Goal: Task Accomplishment & Management: Use online tool/utility

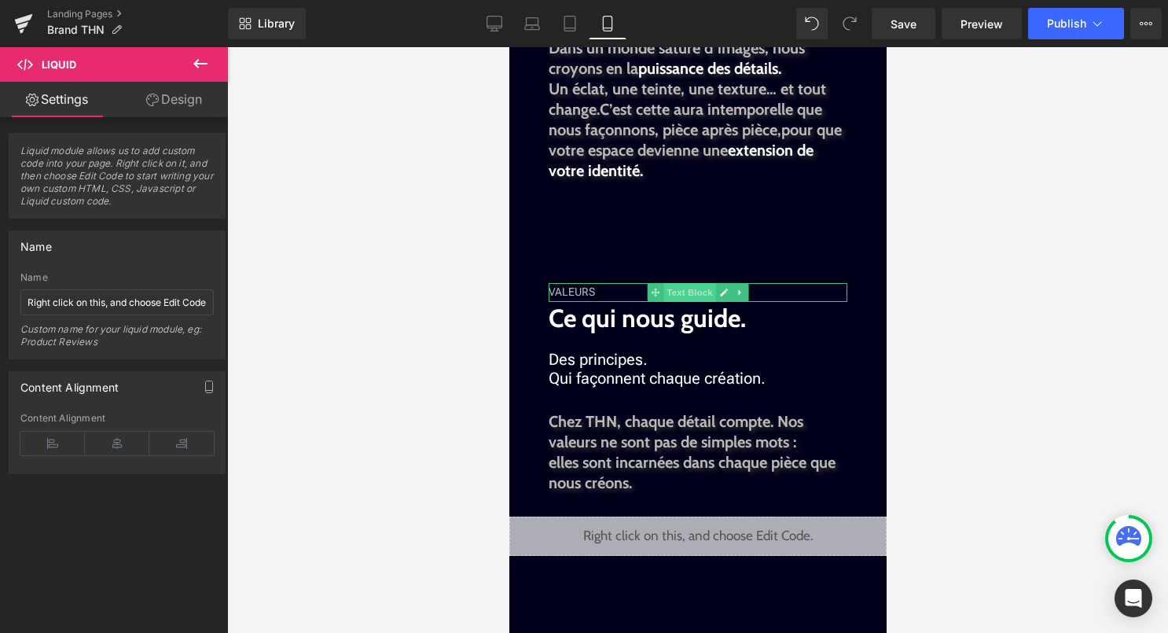
click at [671, 292] on span "Text Block" at bounding box center [689, 292] width 52 height 19
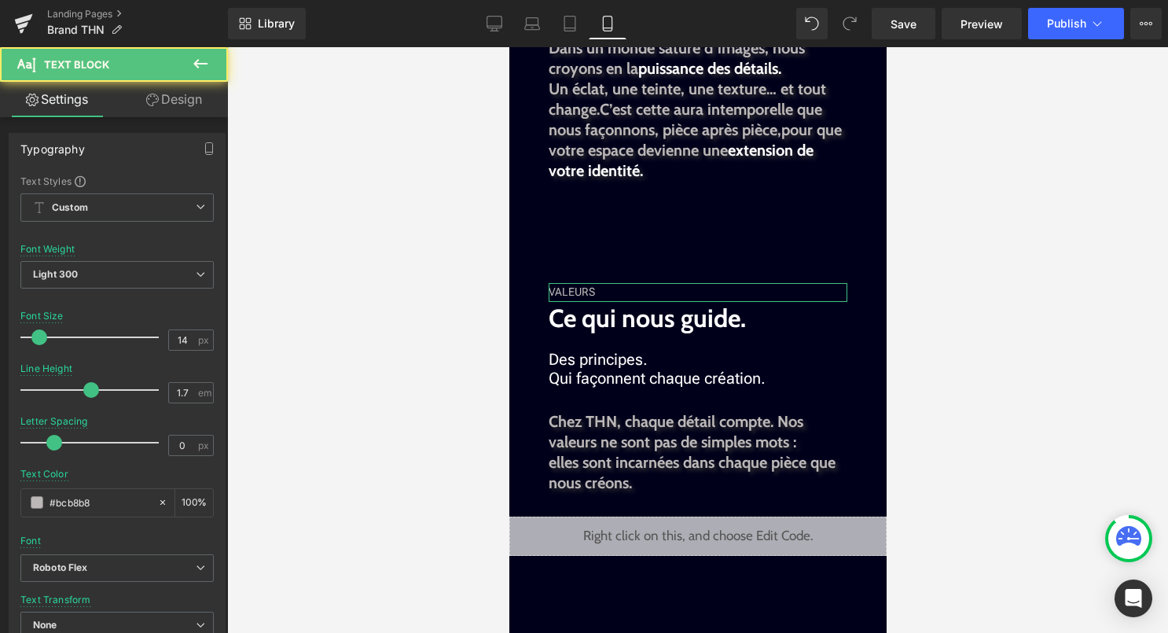
click at [191, 105] on link "Design" at bounding box center [174, 99] width 114 height 35
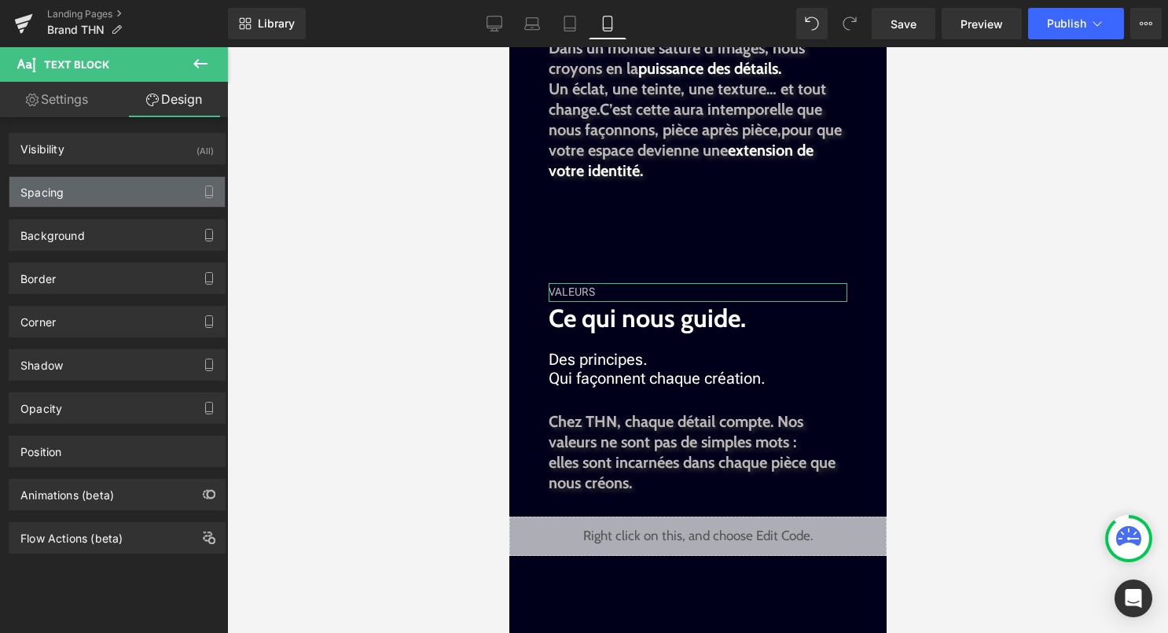
click at [118, 191] on div "Spacing" at bounding box center [116, 192] width 215 height 30
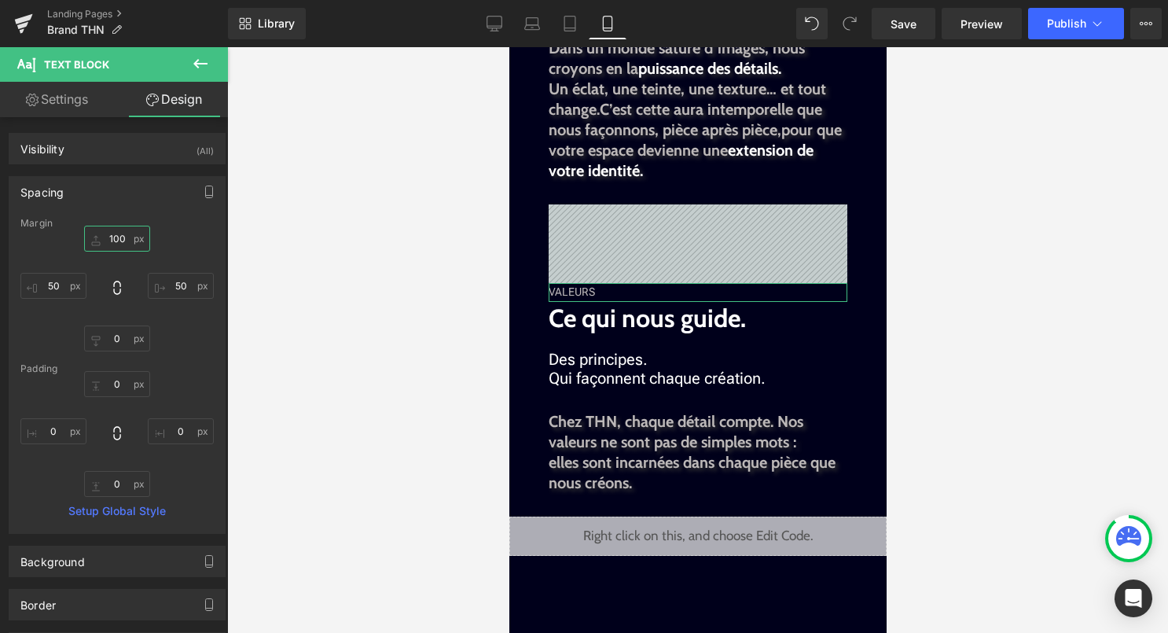
click at [114, 242] on input "100" at bounding box center [117, 239] width 66 height 26
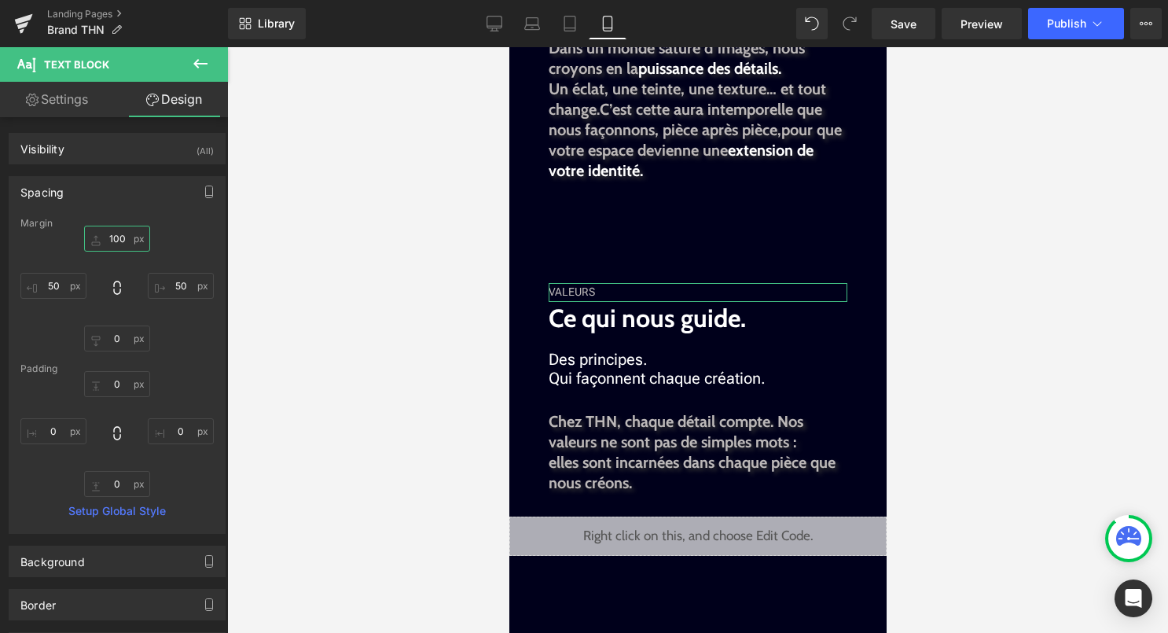
click at [116, 241] on input "100" at bounding box center [117, 239] width 66 height 26
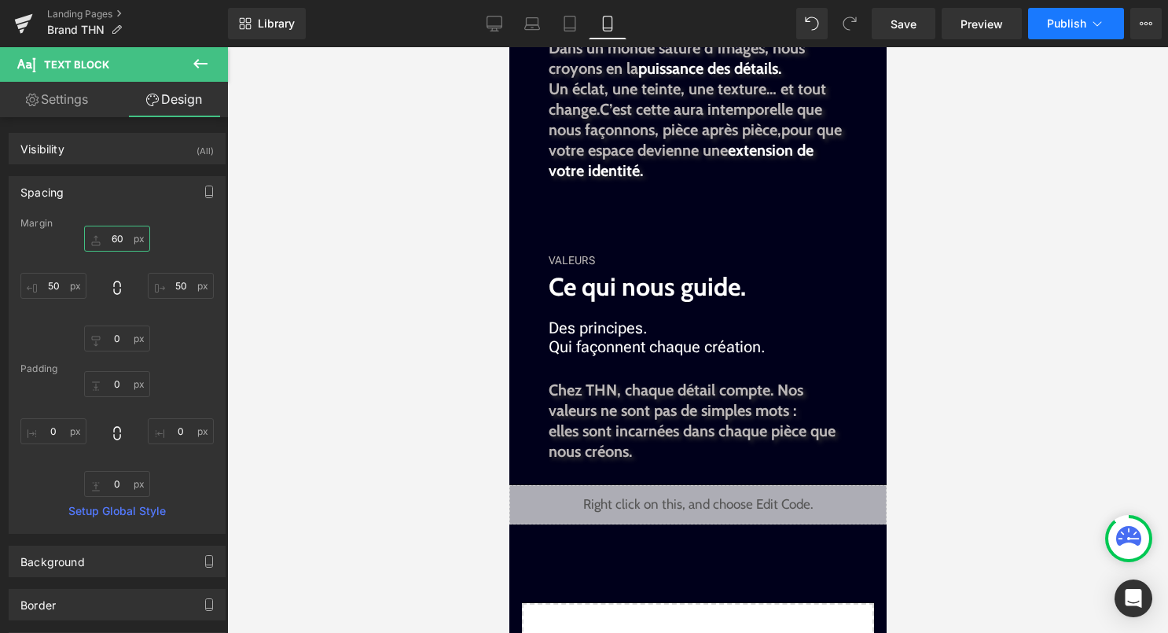
type input "60"
click at [1073, 22] on span "Publish" at bounding box center [1066, 23] width 39 height 13
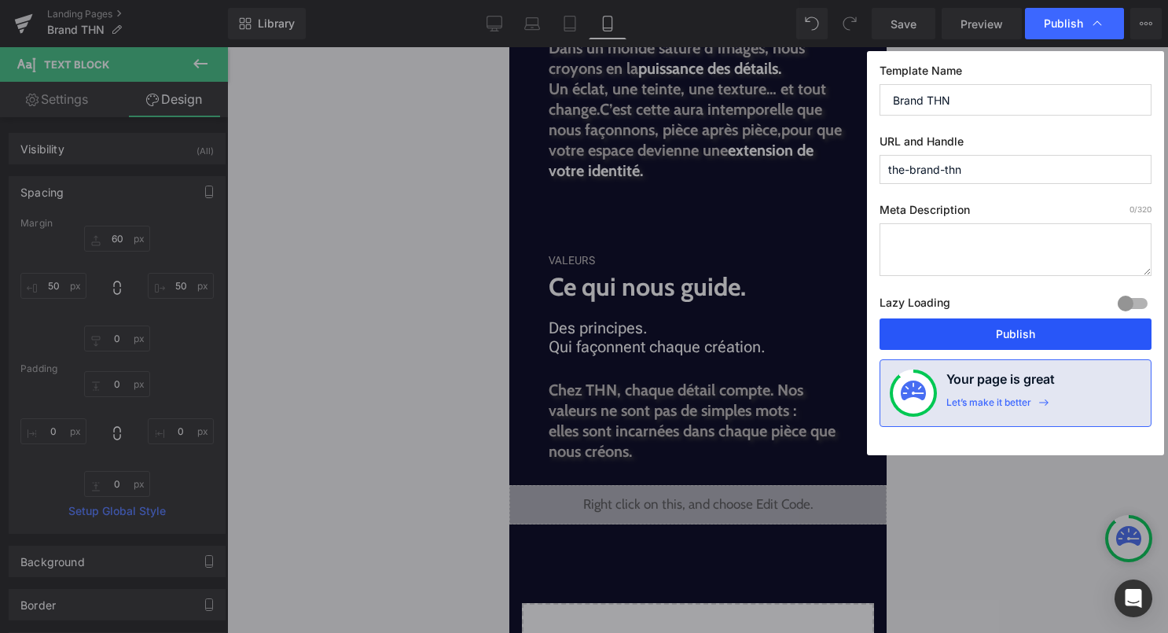
click at [988, 340] on button "Publish" at bounding box center [1015, 333] width 272 height 31
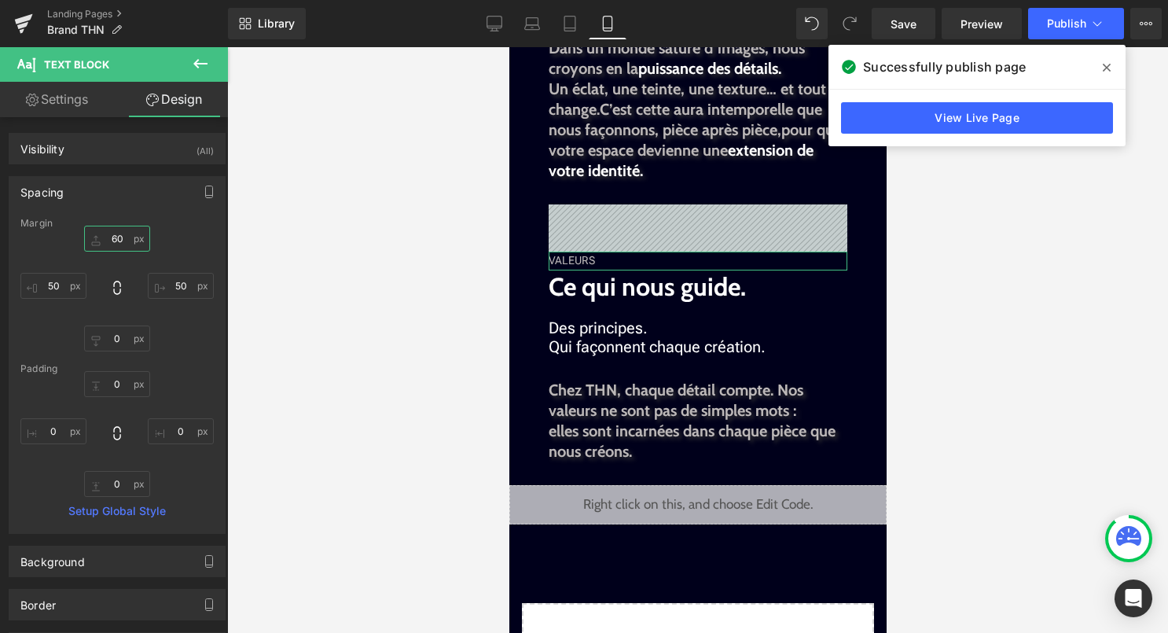
click at [110, 236] on input "60" at bounding box center [117, 239] width 66 height 26
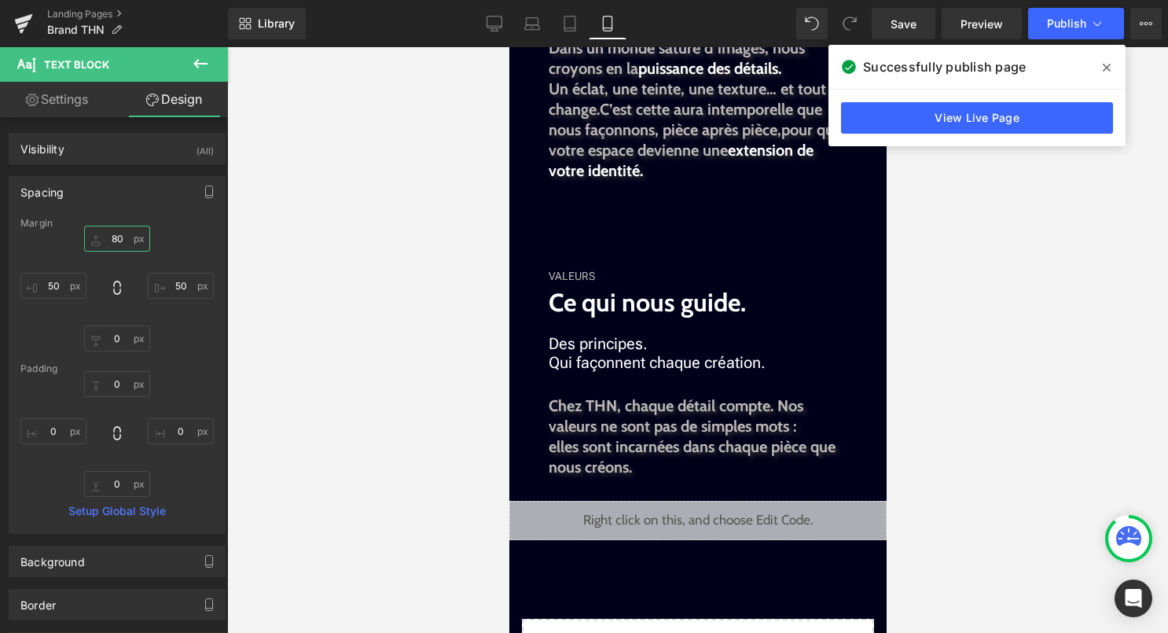
type input "8"
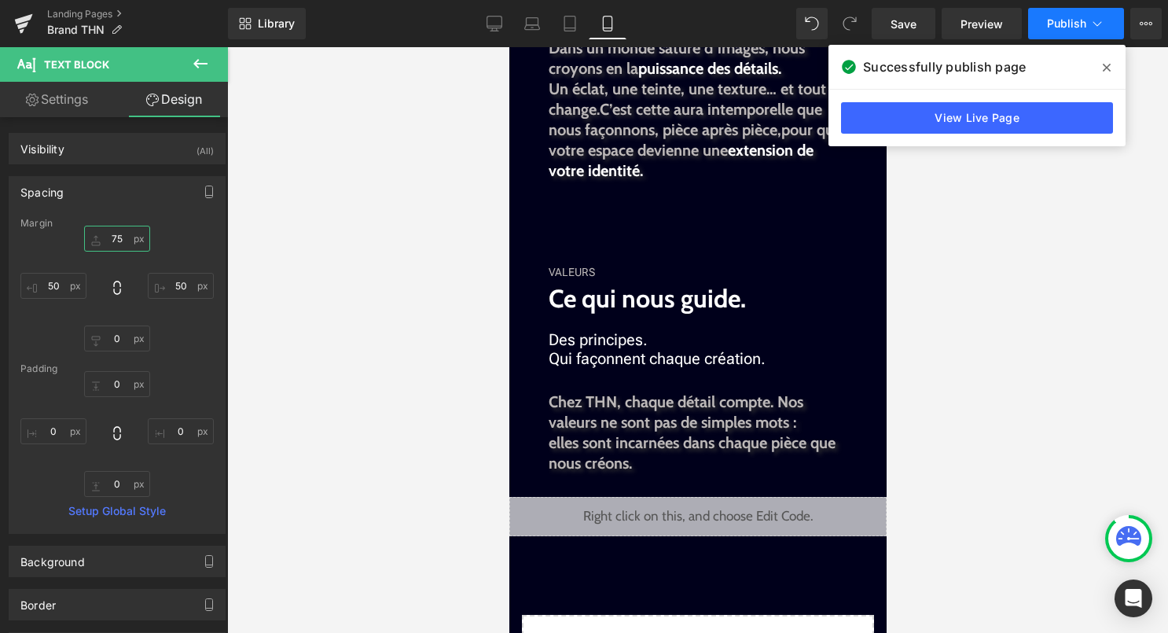
type input "75"
click at [1089, 27] on icon at bounding box center [1097, 24] width 16 height 16
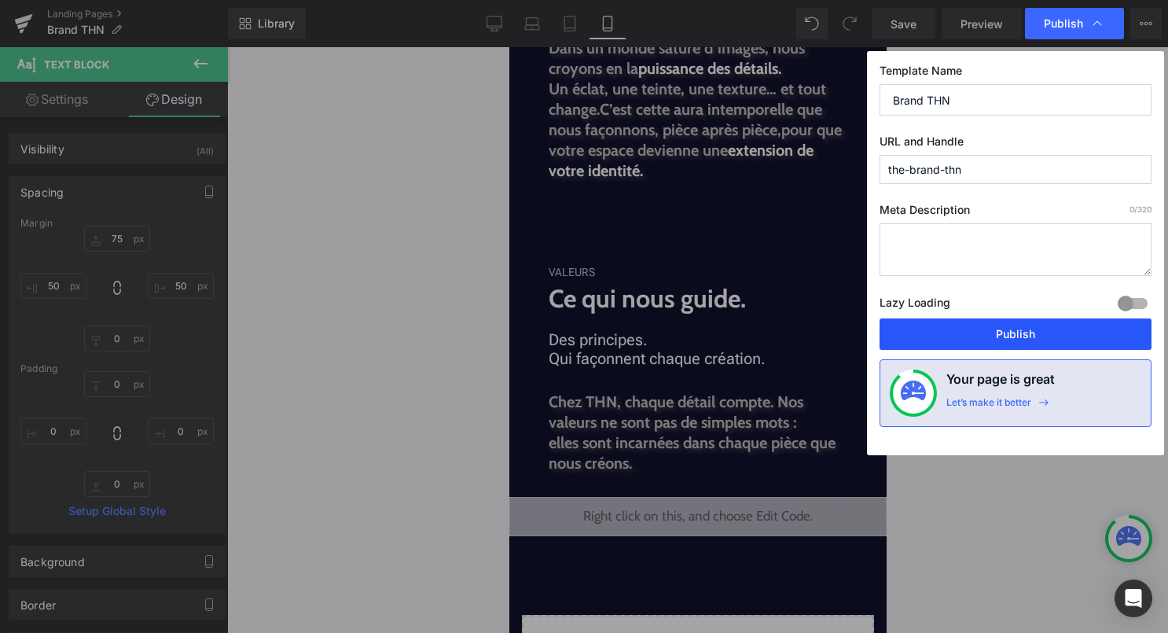
click at [1004, 338] on button "Publish" at bounding box center [1015, 333] width 272 height 31
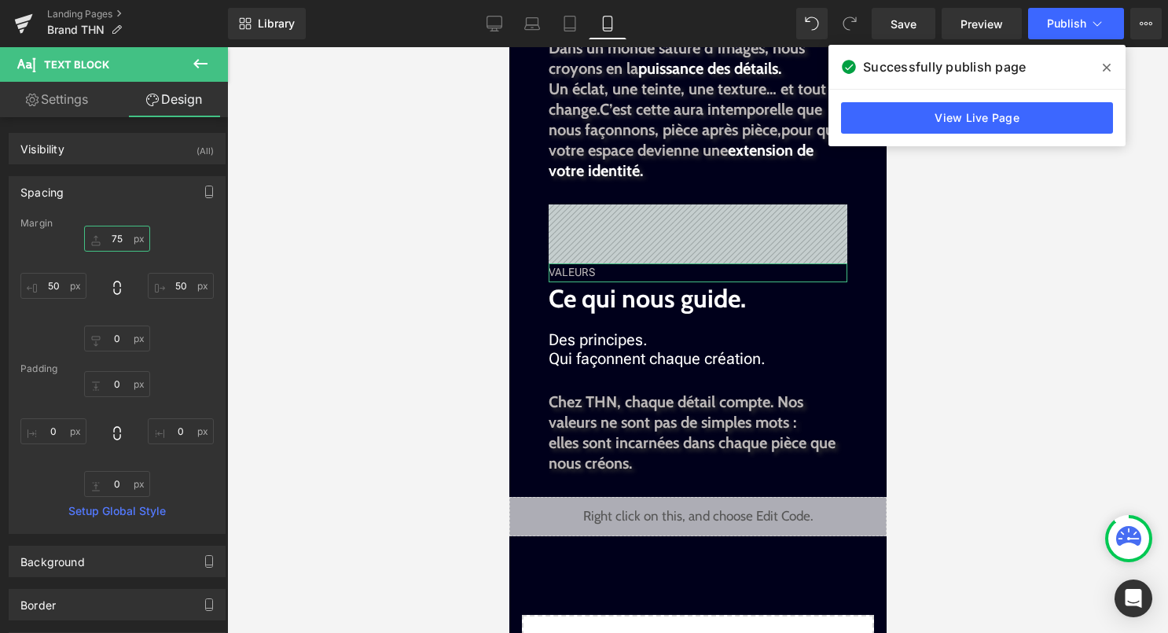
click at [115, 238] on input "75" at bounding box center [117, 239] width 66 height 26
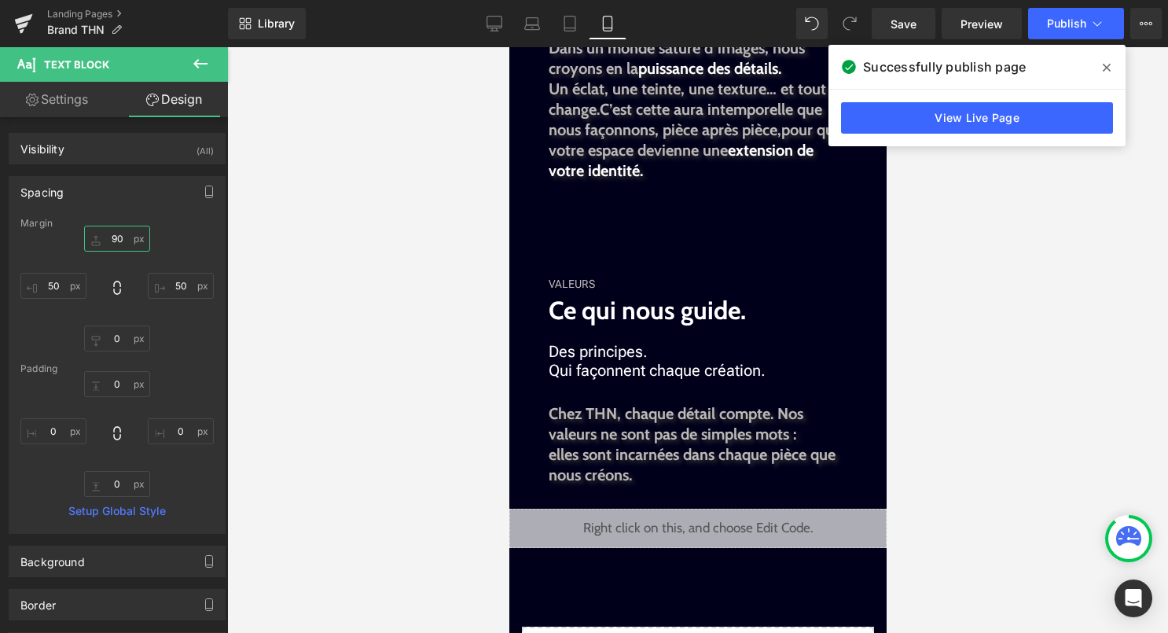
type input "9"
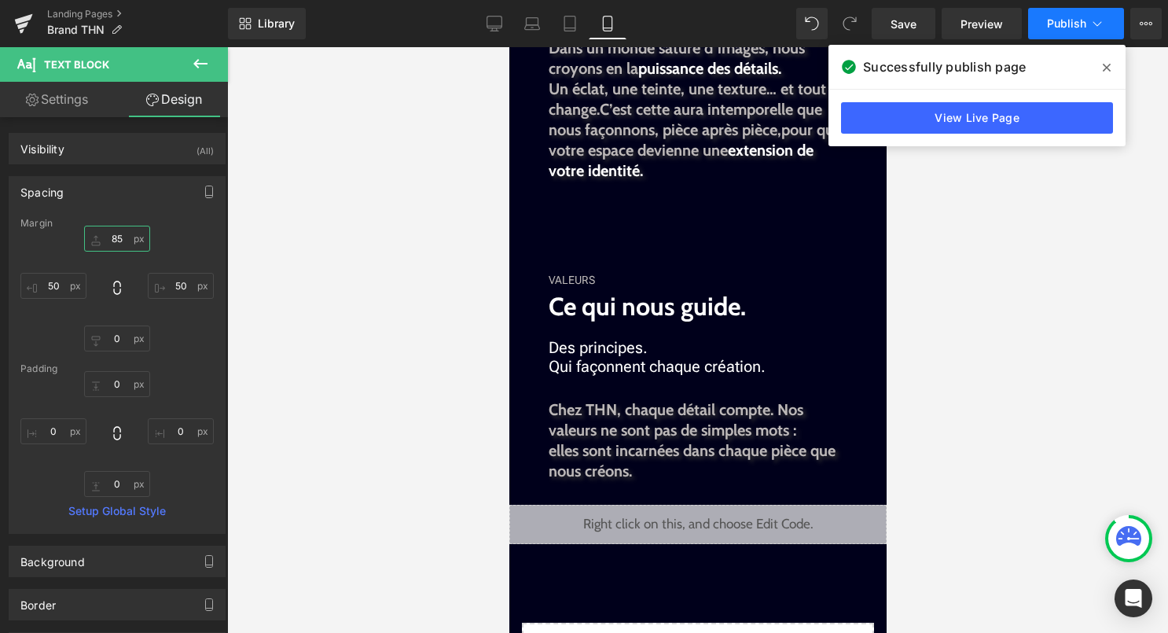
type input "85"
click at [1088, 20] on button "Publish" at bounding box center [1076, 23] width 96 height 31
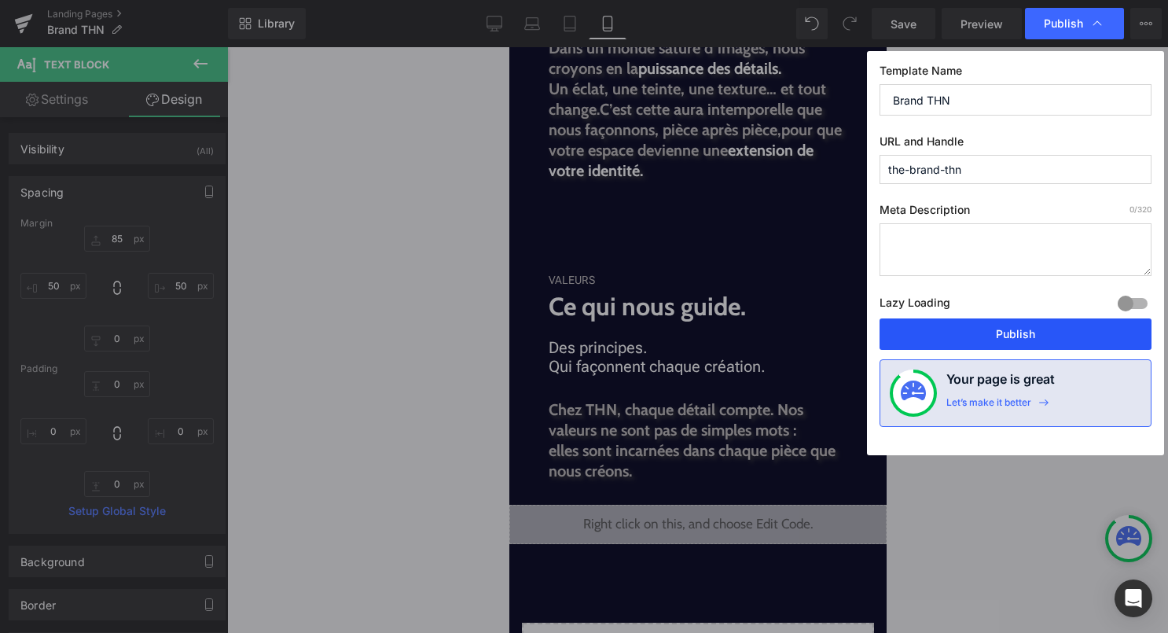
click at [1052, 340] on button "Publish" at bounding box center [1015, 333] width 272 height 31
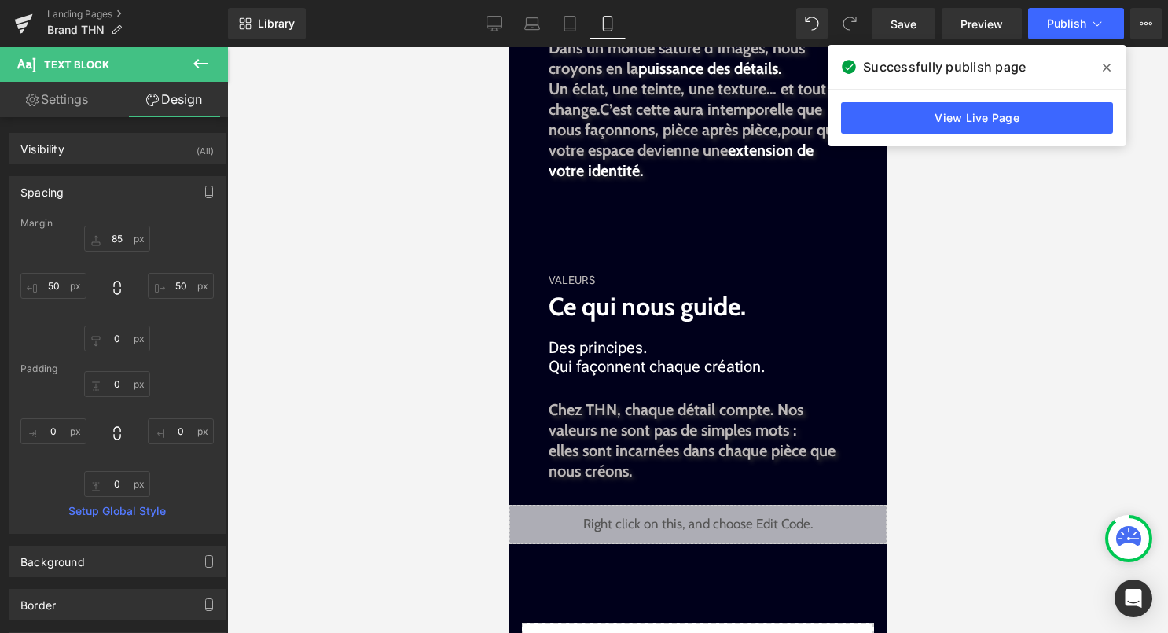
click at [1107, 67] on icon at bounding box center [1107, 67] width 8 height 13
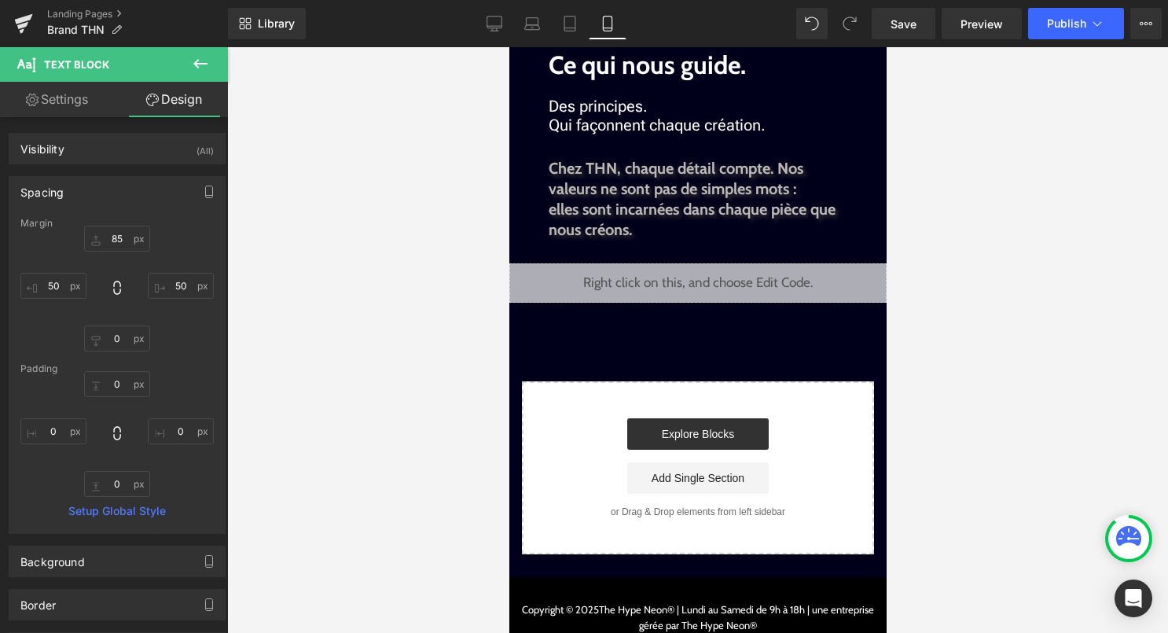
scroll to position [1592, 0]
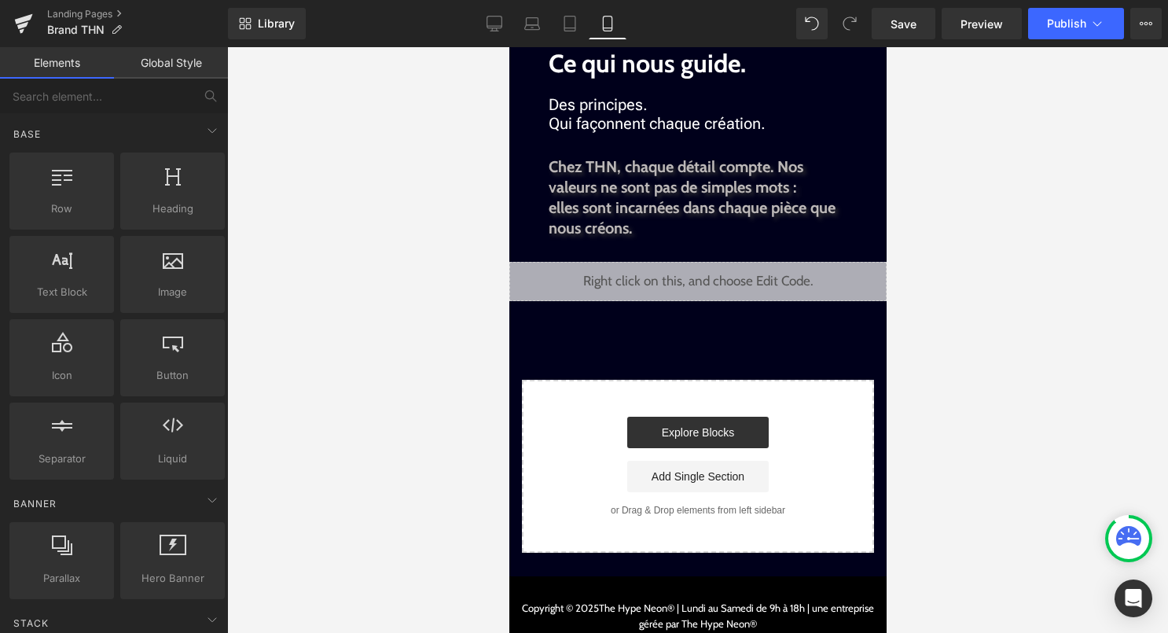
click at [916, 294] on div at bounding box center [697, 340] width 941 height 586
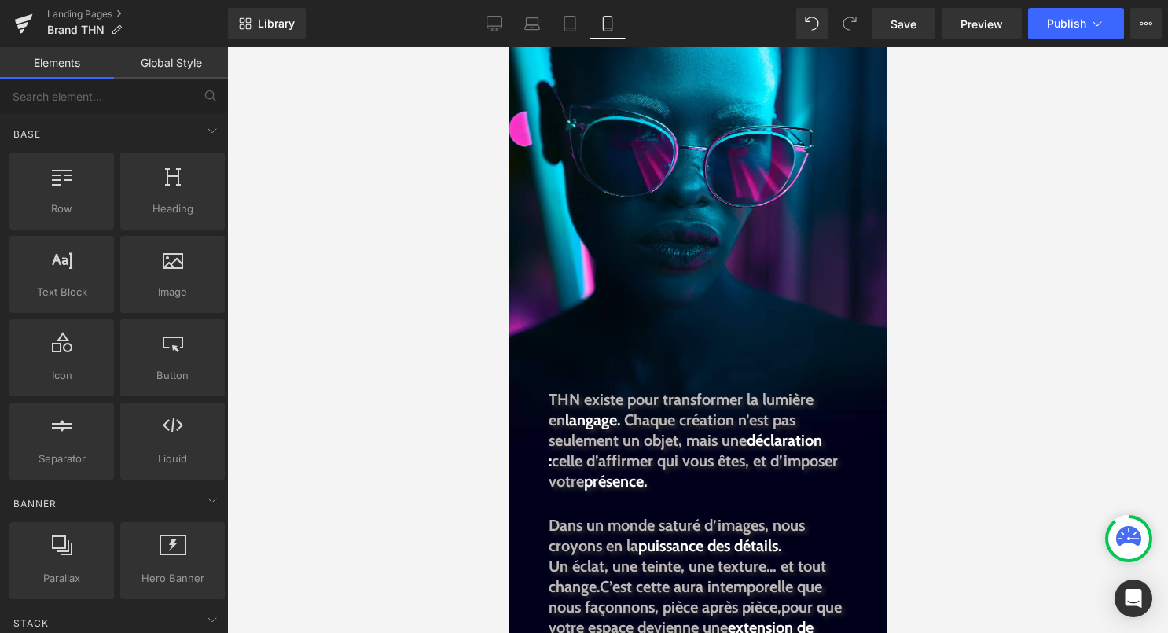
scroll to position [873, 0]
